Goal: Transaction & Acquisition: Obtain resource

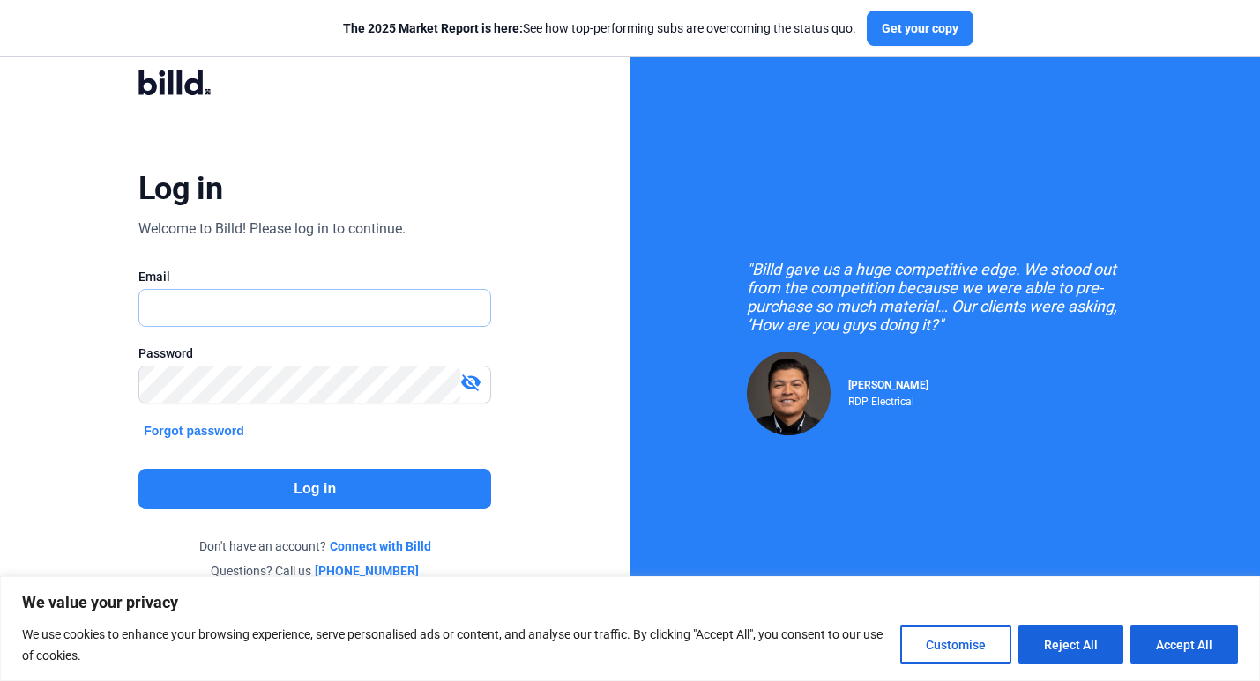
drag, startPoint x: 0, startPoint y: 0, endPoint x: 425, endPoint y: 301, distance: 520.5
click at [413, 309] on input "text" at bounding box center [314, 308] width 351 height 36
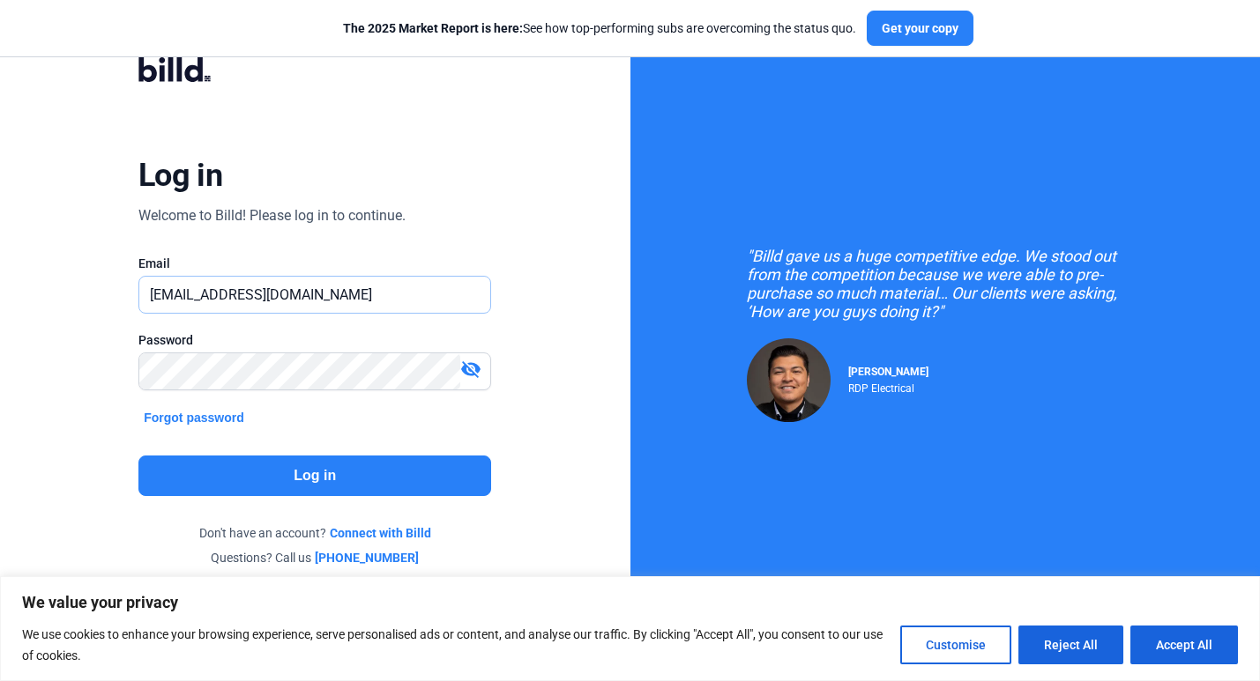
scroll to position [16, 0]
type input "[EMAIL_ADDRESS][DOMAIN_NAME]"
click at [219, 416] on button "Forgot password" at bounding box center [193, 417] width 111 height 19
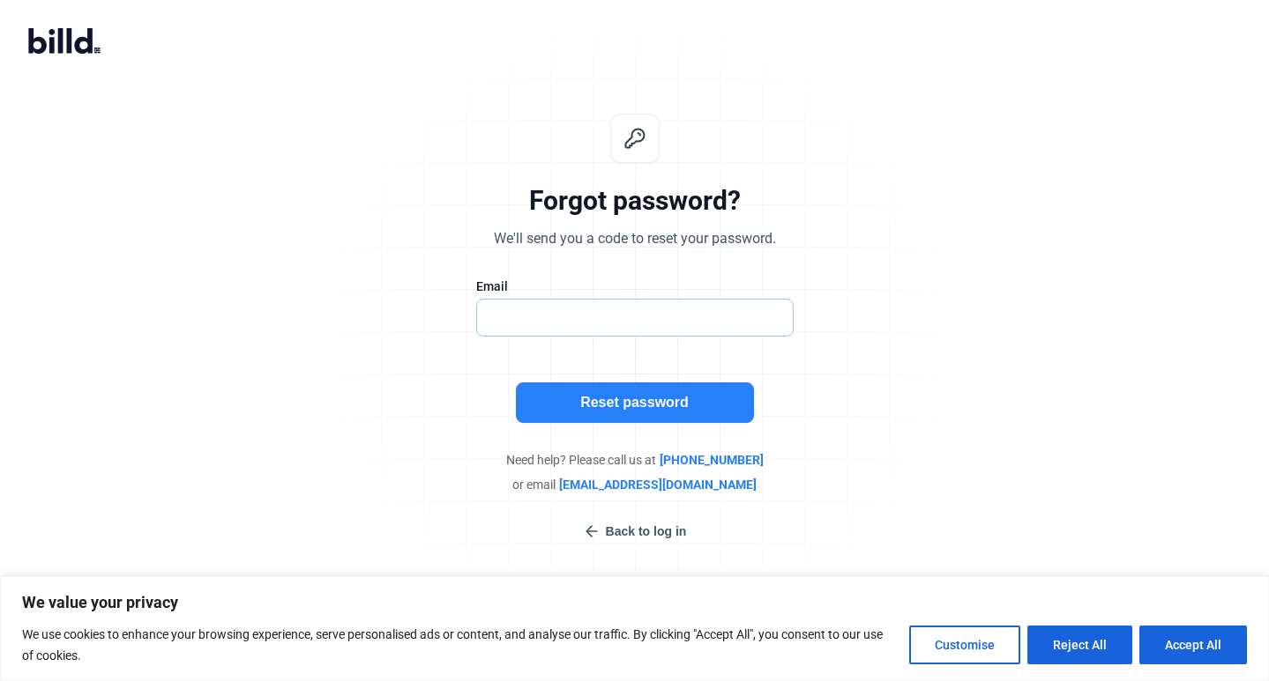
click at [516, 316] on input "text" at bounding box center [635, 318] width 316 height 36
type input "[EMAIL_ADDRESS][DOMAIN_NAME]"
click at [566, 401] on button "Reset password" at bounding box center [635, 403] width 238 height 41
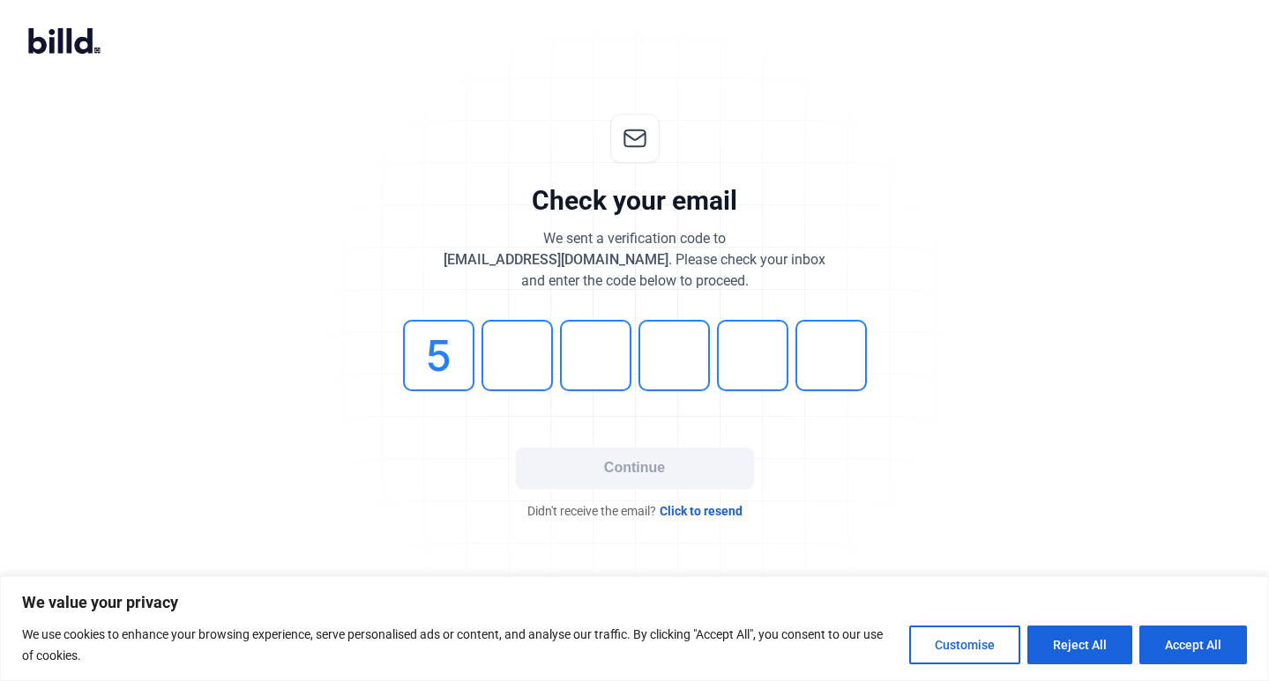
type input "5"
type input "2"
type input "5"
type input "8"
type input "6"
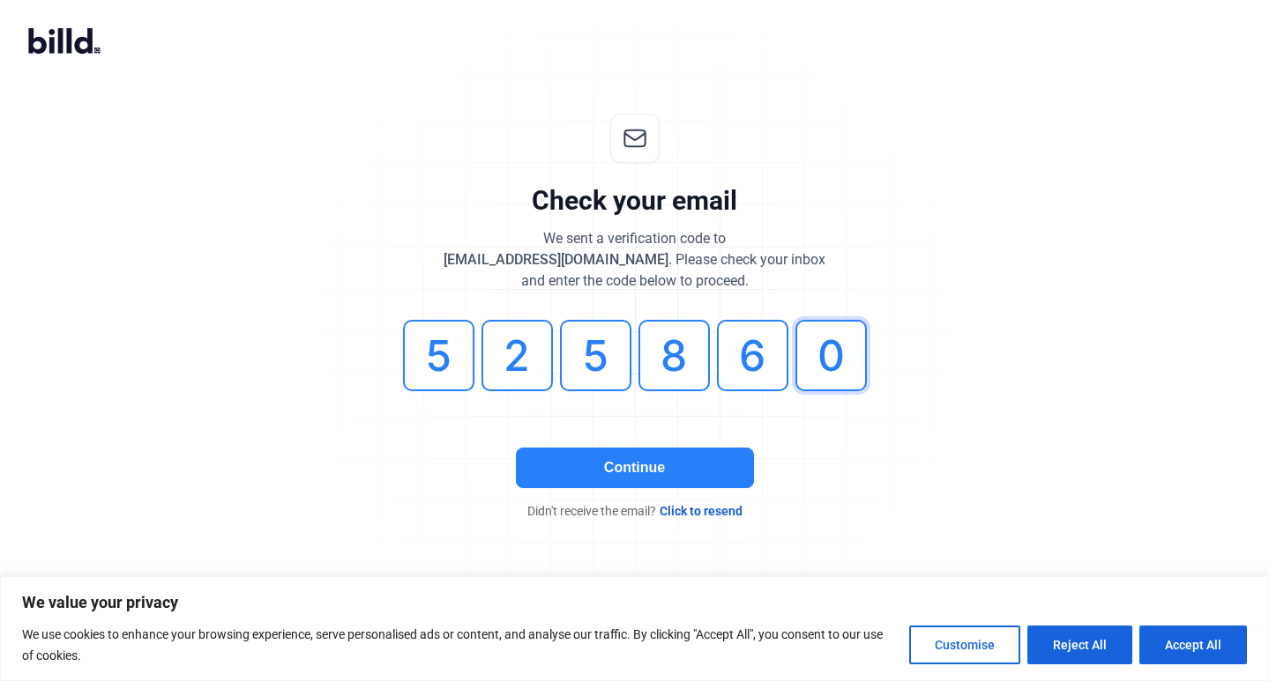
type input "0"
click at [597, 450] on button "Continue" at bounding box center [635, 468] width 238 height 41
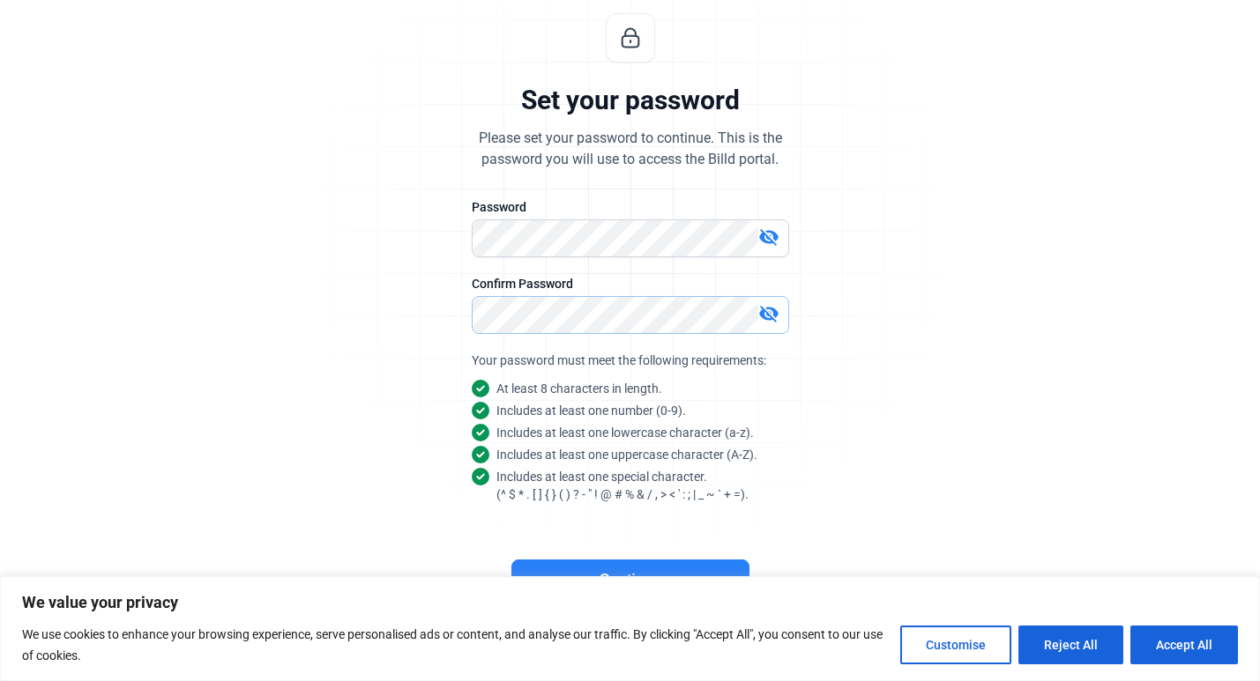
scroll to position [100, 0]
click at [1222, 661] on button "Accept All" at bounding box center [1184, 645] width 108 height 39
checkbox input "true"
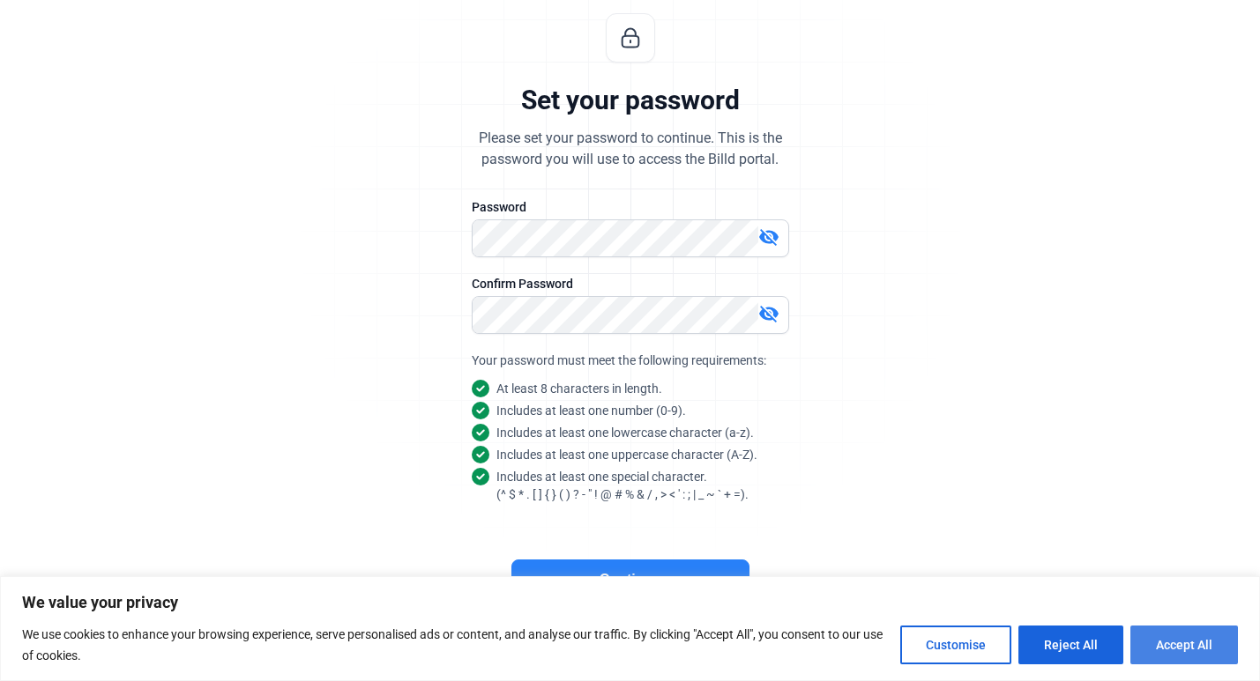
checkbox input "true"
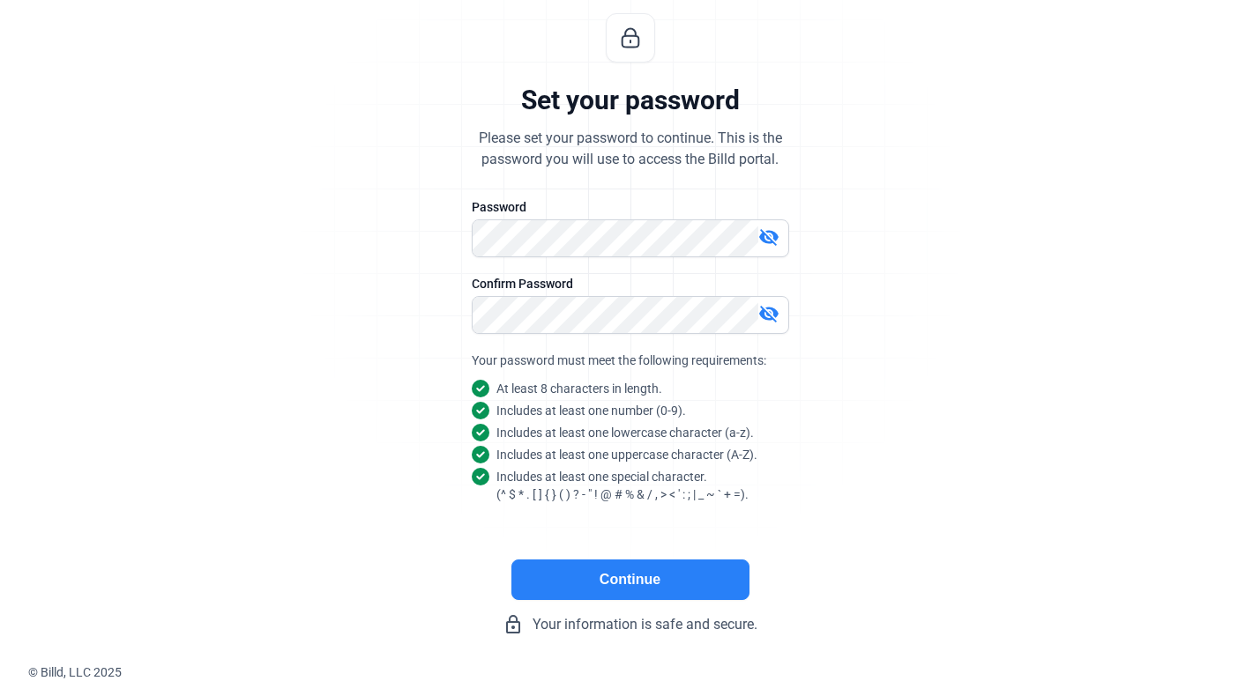
scroll to position [0, 0]
click at [707, 584] on button "Continue" at bounding box center [630, 580] width 238 height 41
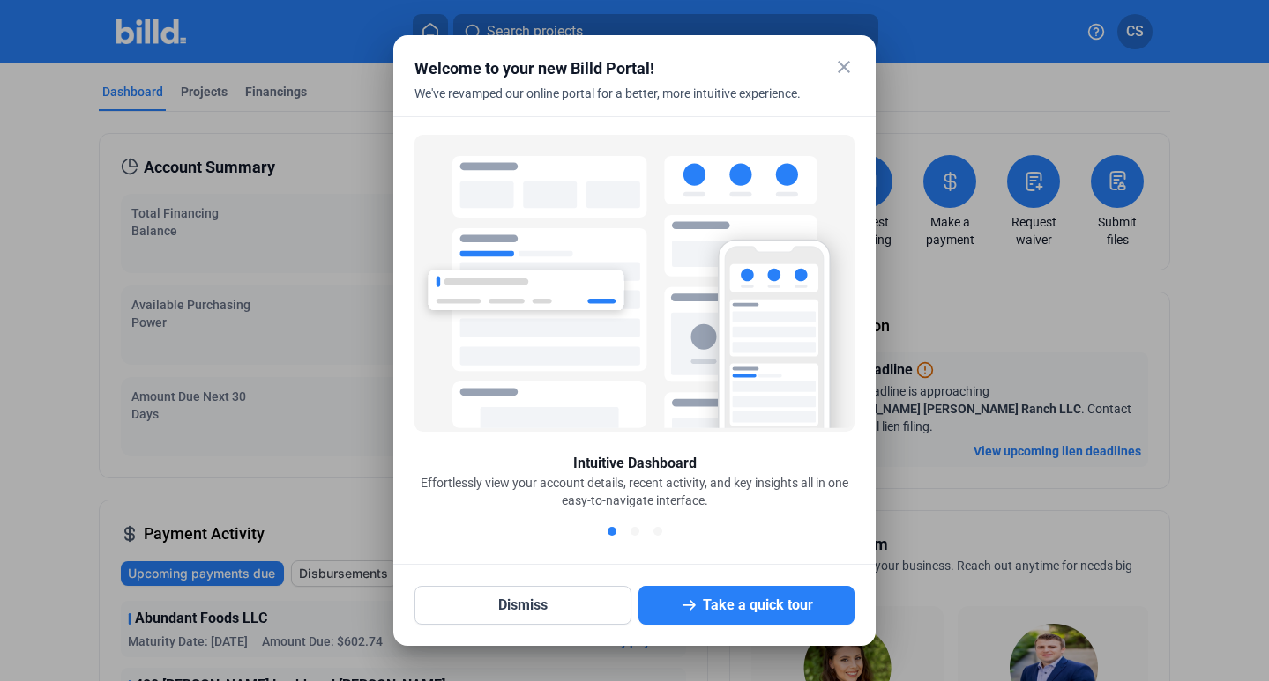
click at [846, 71] on mat-icon "close" at bounding box center [843, 66] width 21 height 21
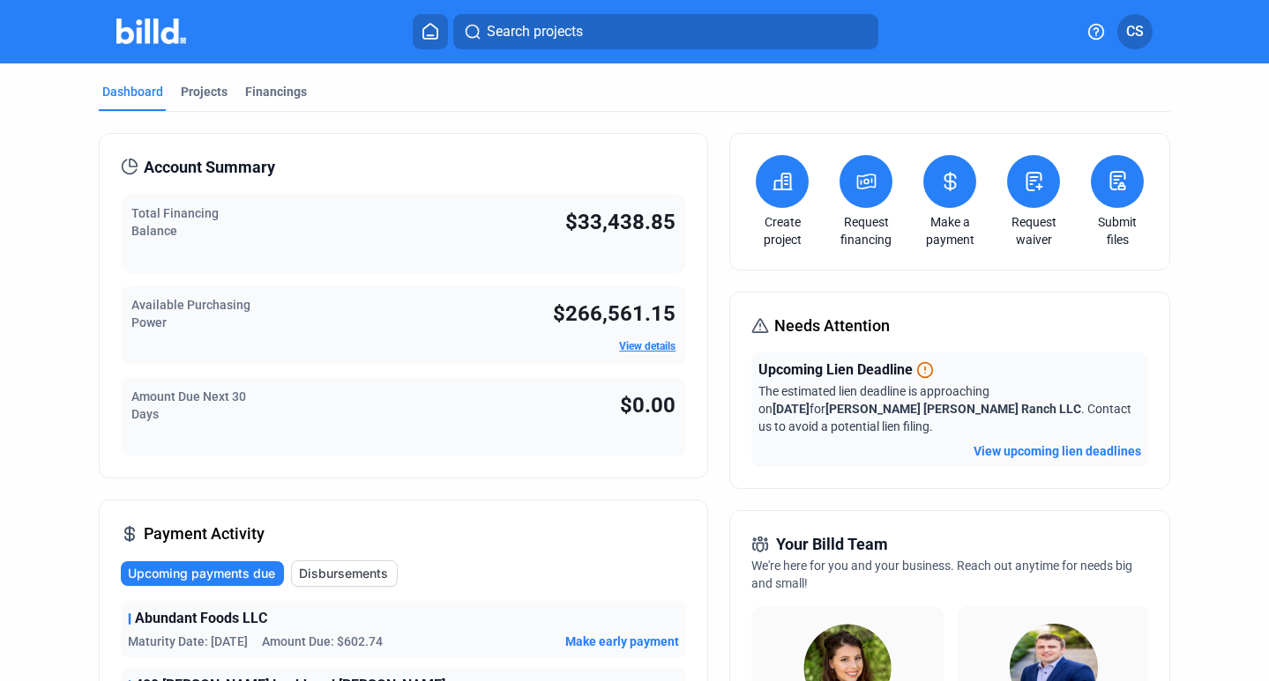
click at [772, 203] on button at bounding box center [781, 181] width 53 height 53
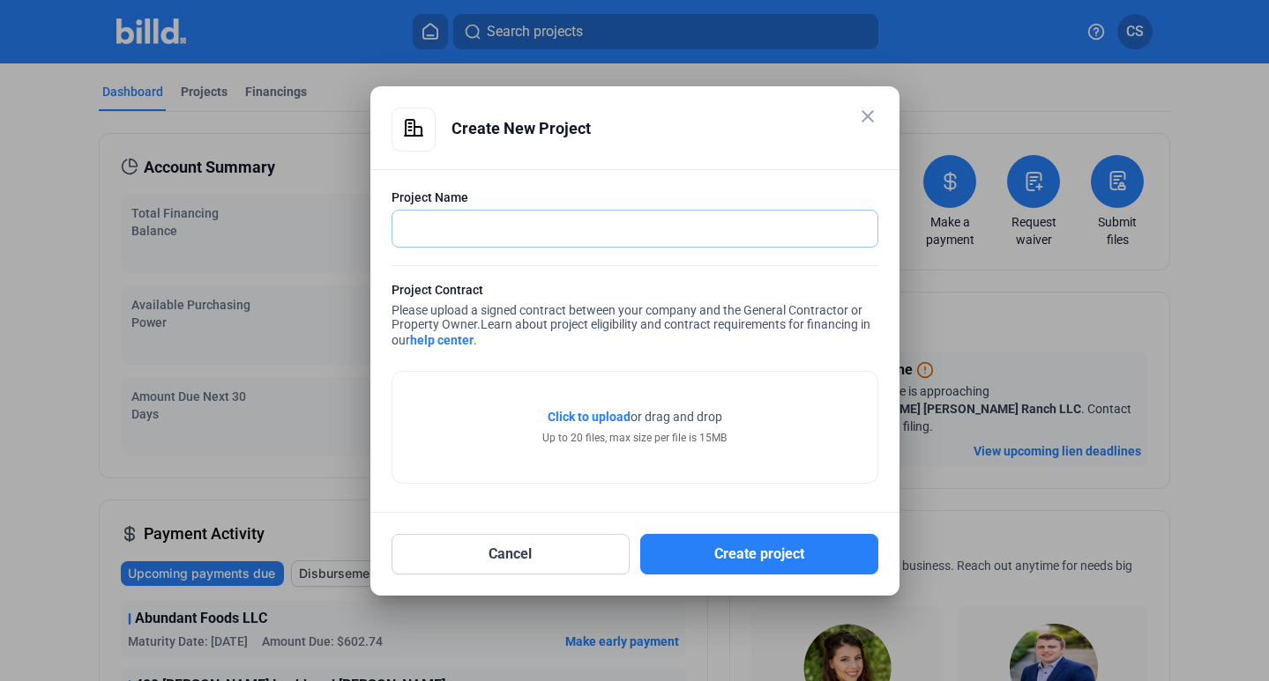
click at [663, 232] on input "text" at bounding box center [624, 229] width 465 height 36
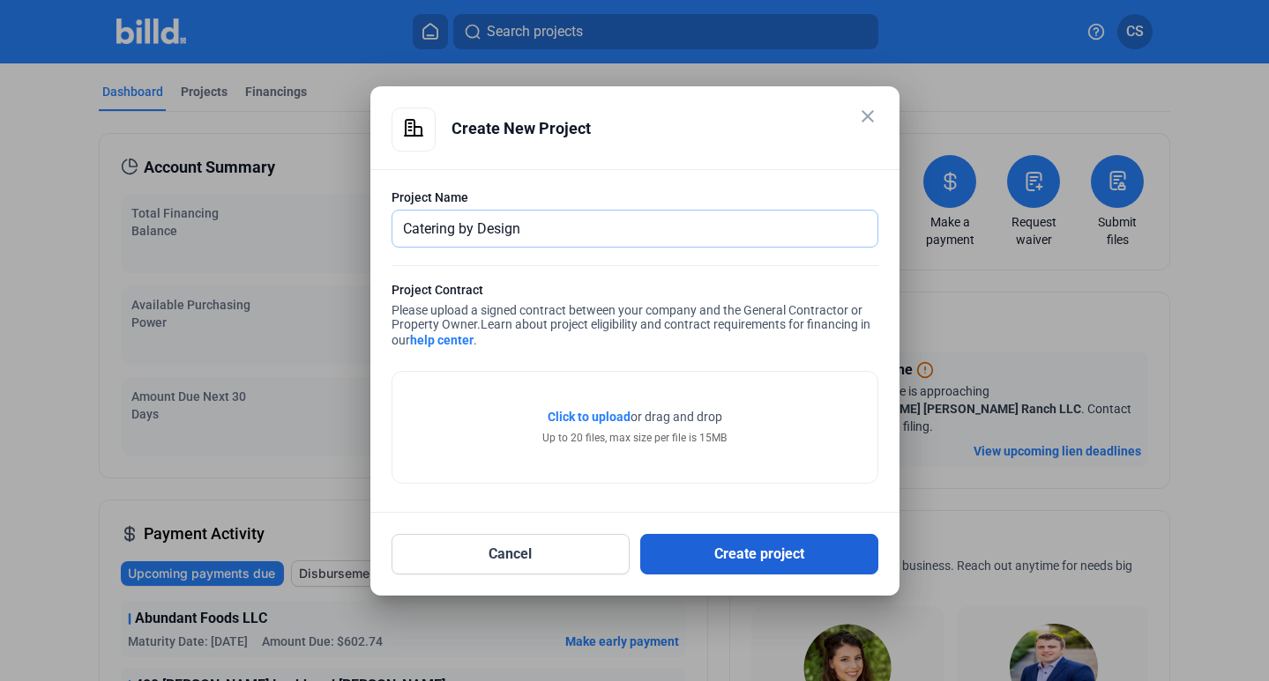
type input "Catering by Design"
click at [758, 561] on button "Create project" at bounding box center [759, 554] width 238 height 41
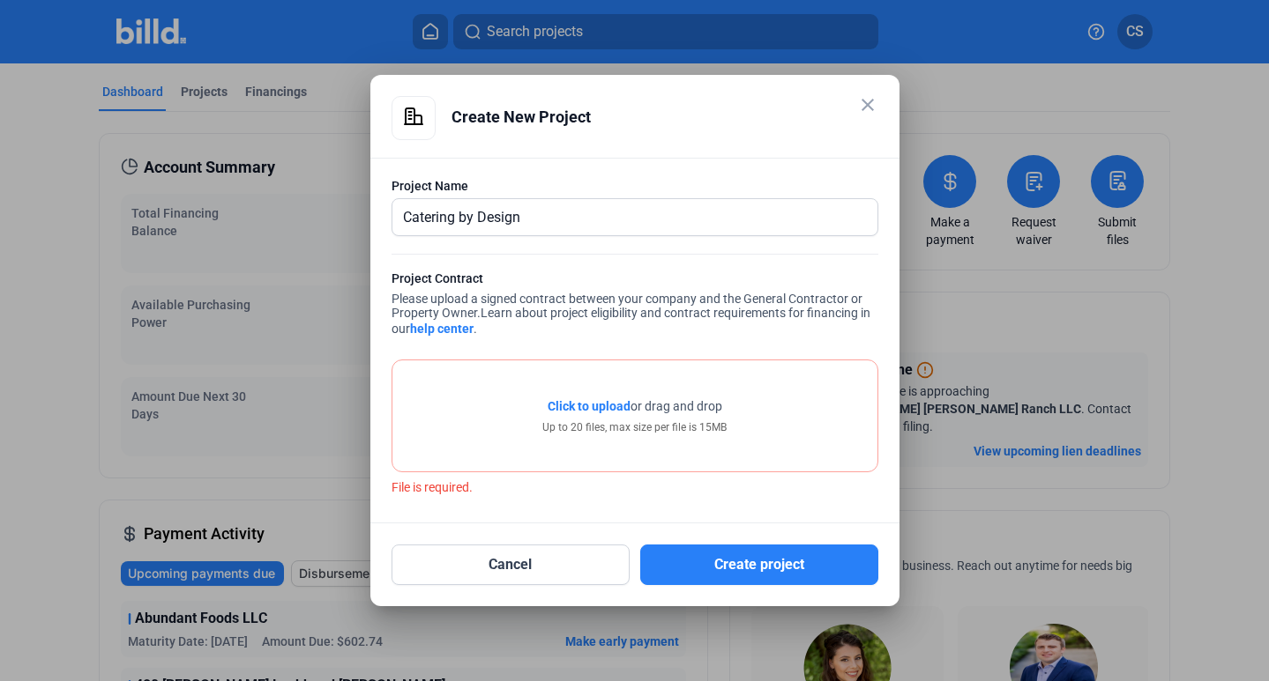
click at [602, 413] on span "Click to upload" at bounding box center [588, 406] width 83 height 14
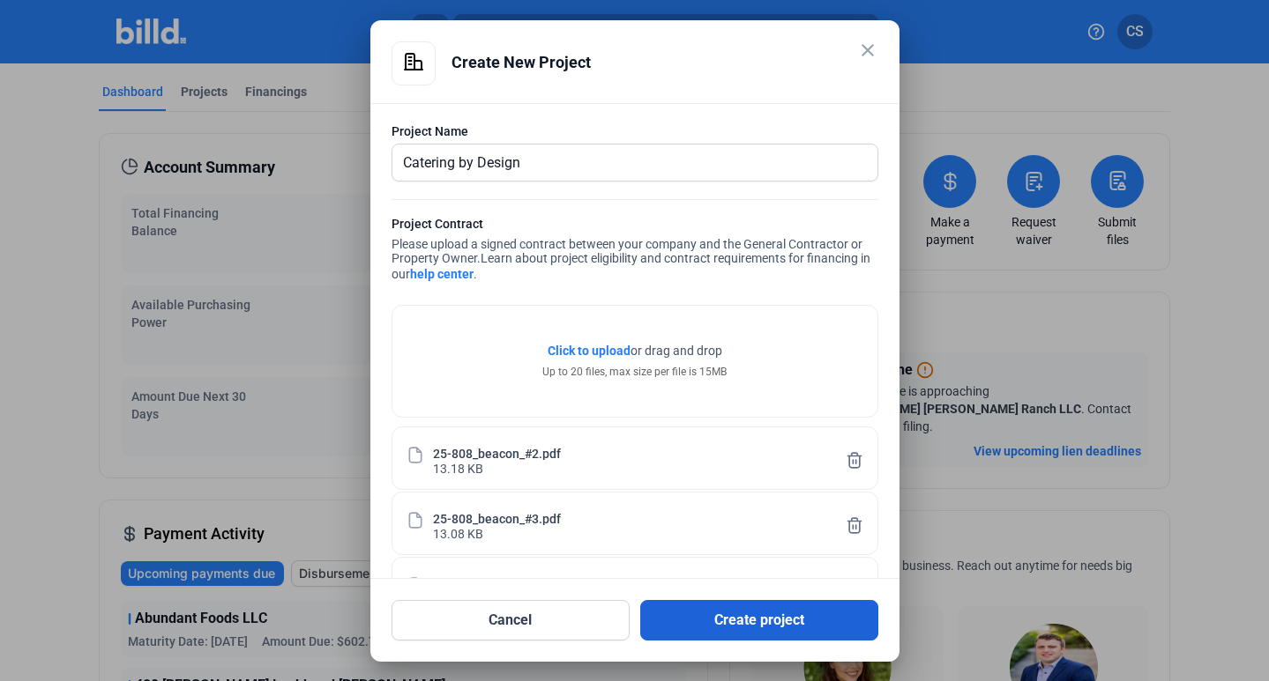
click at [760, 612] on button "Create project" at bounding box center [759, 620] width 238 height 41
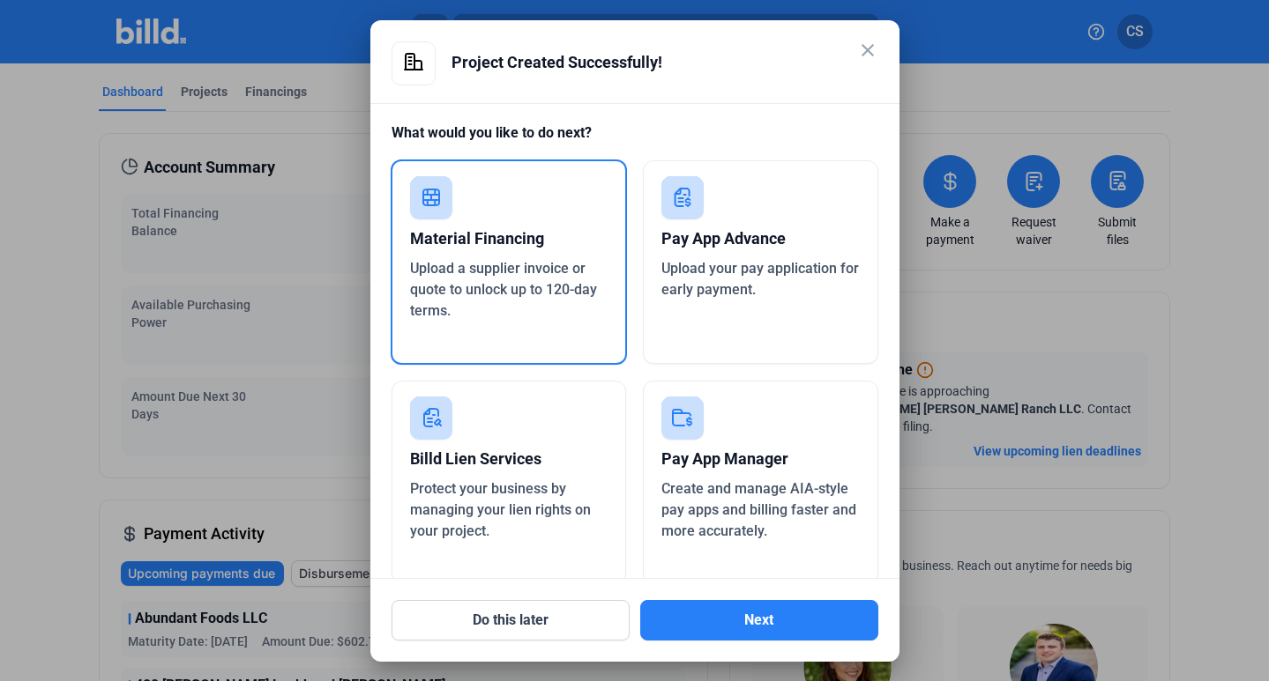
click at [502, 256] on div "Material Financing" at bounding box center [509, 239] width 198 height 39
click at [750, 611] on button "Next" at bounding box center [759, 620] width 238 height 41
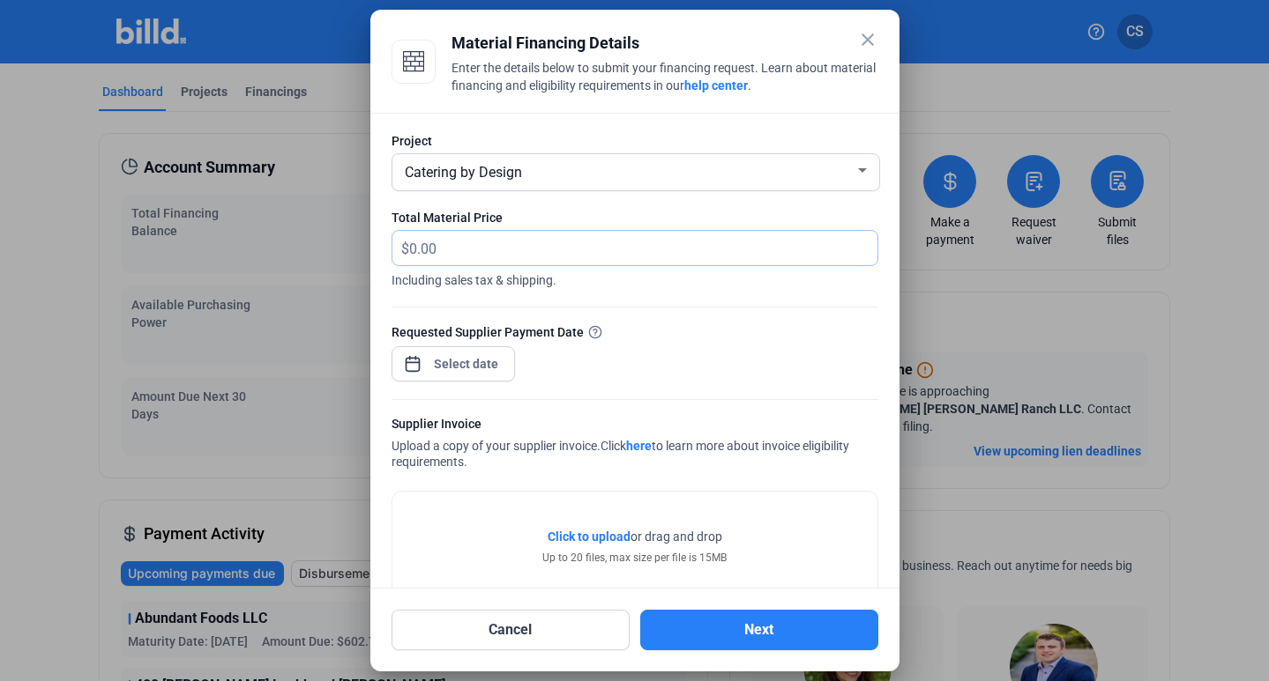
click at [701, 254] on input "text" at bounding box center [643, 248] width 468 height 34
